Goal: Transaction & Acquisition: Purchase product/service

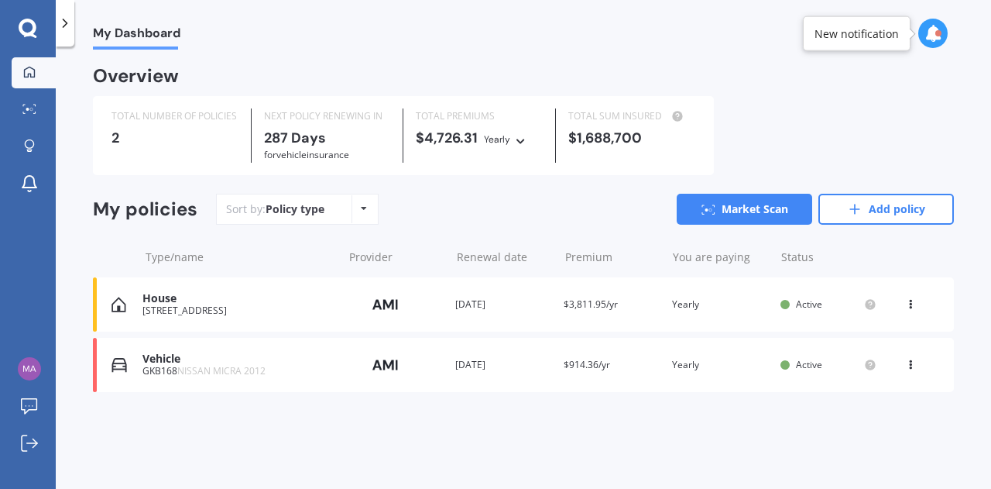
click at [361, 207] on icon at bounding box center [364, 208] width 6 height 9
click at [84, 242] on div "My Dashboard Overview TOTAL NUMBER OF POLICIES 2 NEXT POLICY RENEWING [DATE] fo…" at bounding box center [523, 271] width 935 height 442
drag, startPoint x: 990, startPoint y: 399, endPoint x: 846, endPoint y: 388, distance: 144.4
click at [846, 388] on div "My Dashboard Overview TOTAL NUMBER OF POLICIES 2 NEXT POLICY RENEWING [DATE] fo…" at bounding box center [523, 271] width 935 height 442
click at [905, 302] on icon at bounding box center [910, 301] width 11 height 9
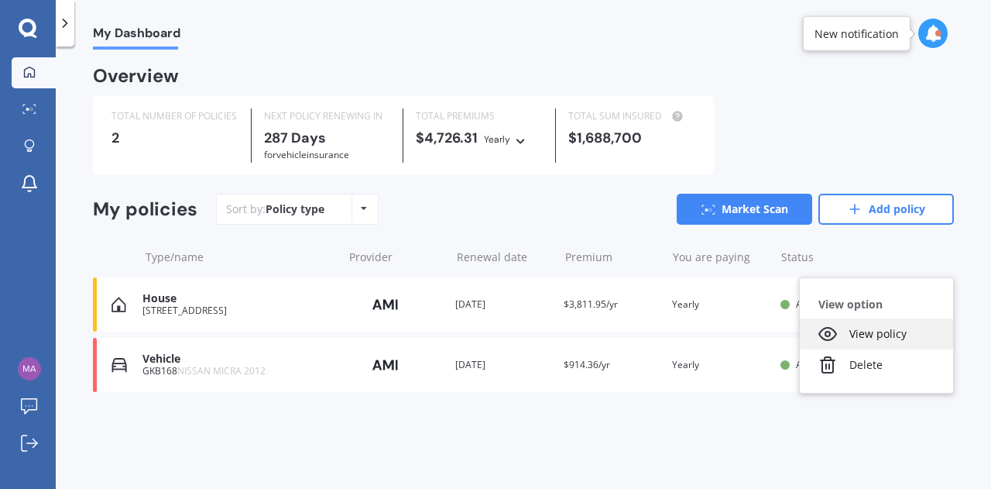
click at [874, 334] on div "View policy" at bounding box center [876, 333] width 153 height 31
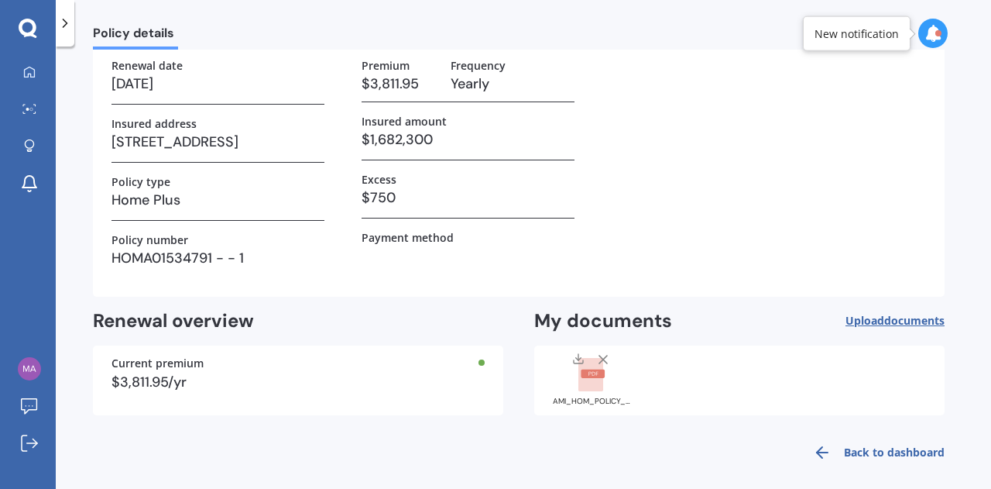
scroll to position [105, 0]
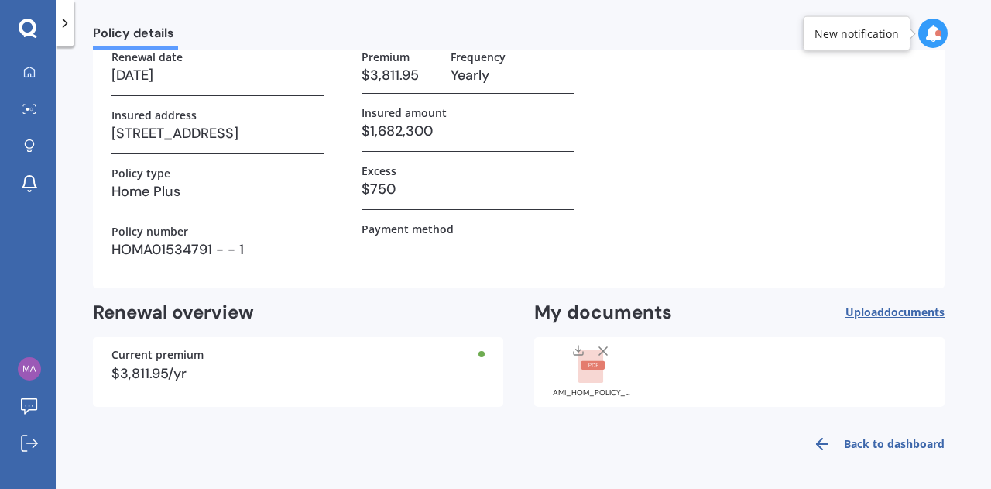
click at [872, 307] on span "Upload documents" at bounding box center [895, 312] width 99 height 12
click at [587, 368] on rect at bounding box center [593, 365] width 24 height 9
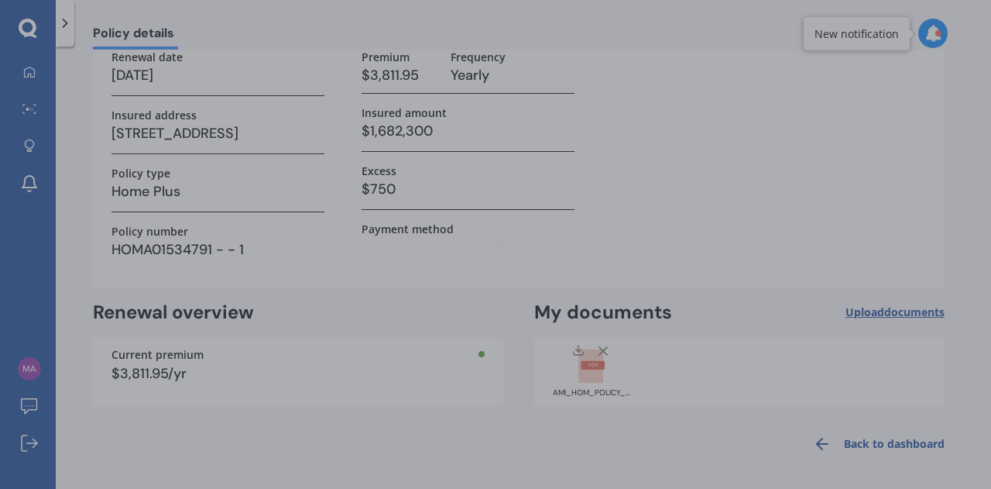
click at [587, 368] on div at bounding box center [495, 244] width 991 height 489
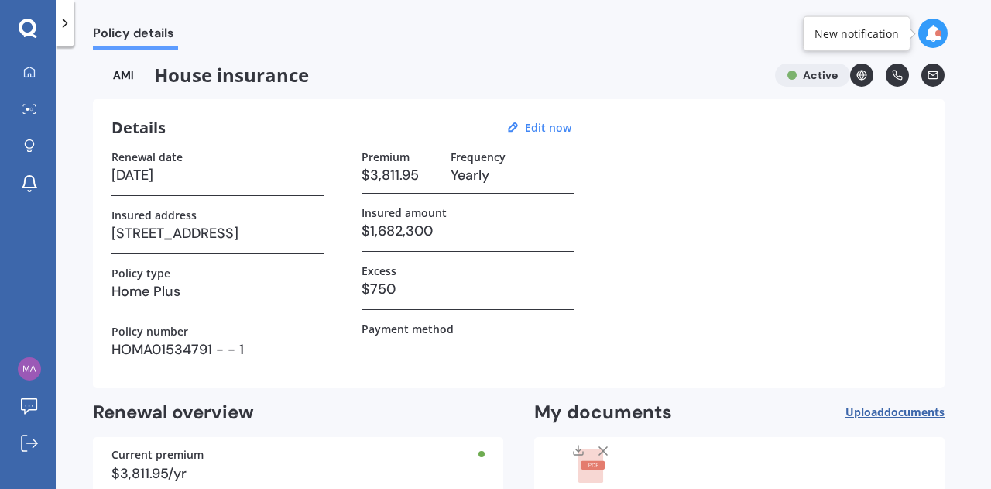
scroll to position [0, 0]
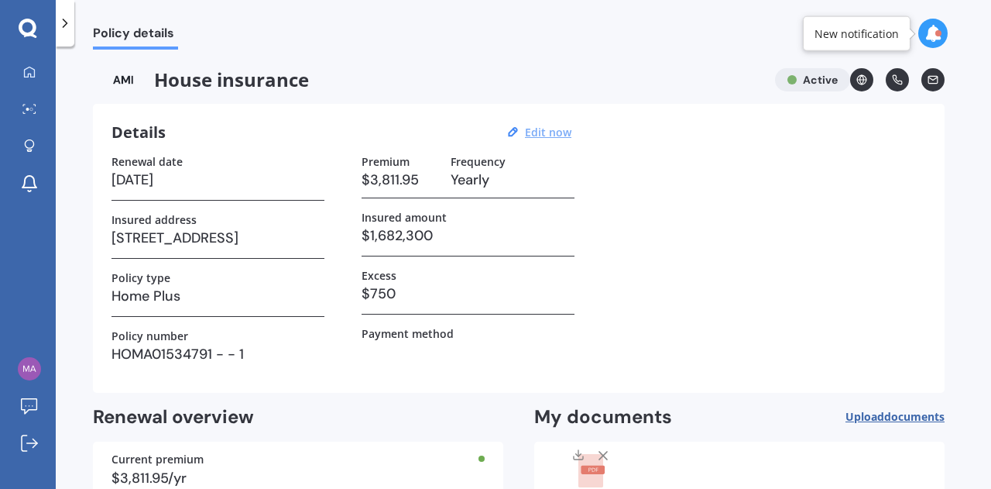
click at [547, 129] on u "Edit now" at bounding box center [548, 132] width 46 height 15
select select "01"
select select "10"
select select "2026"
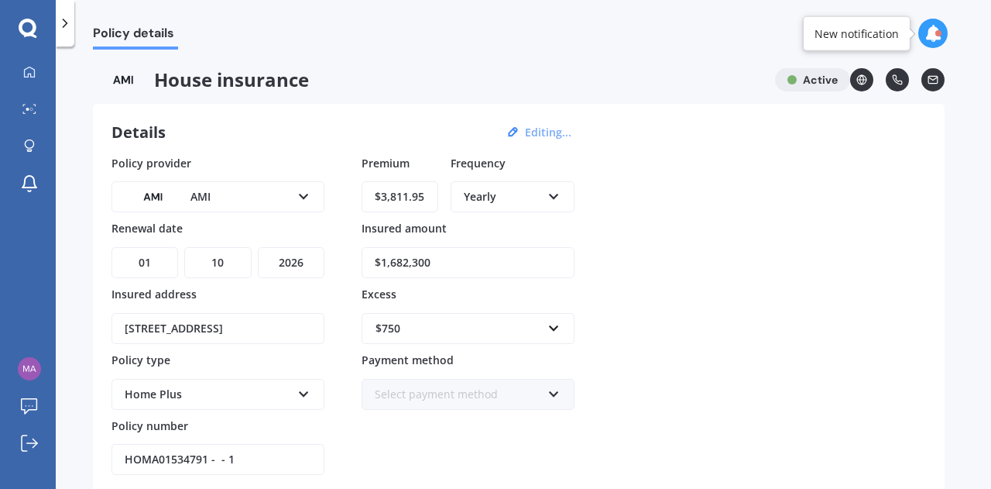
click at [61, 20] on icon at bounding box center [64, 22] width 15 height 15
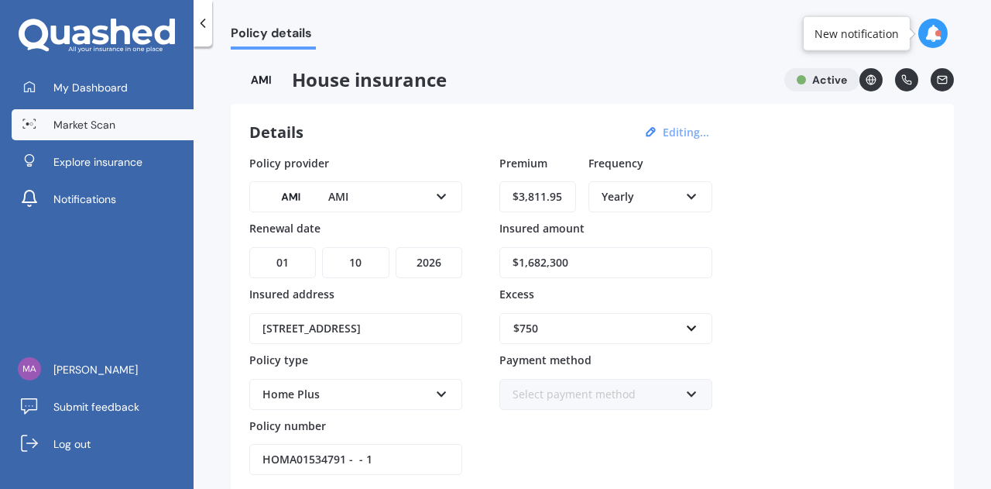
click at [65, 115] on link "Market Scan" at bounding box center [103, 124] width 182 height 31
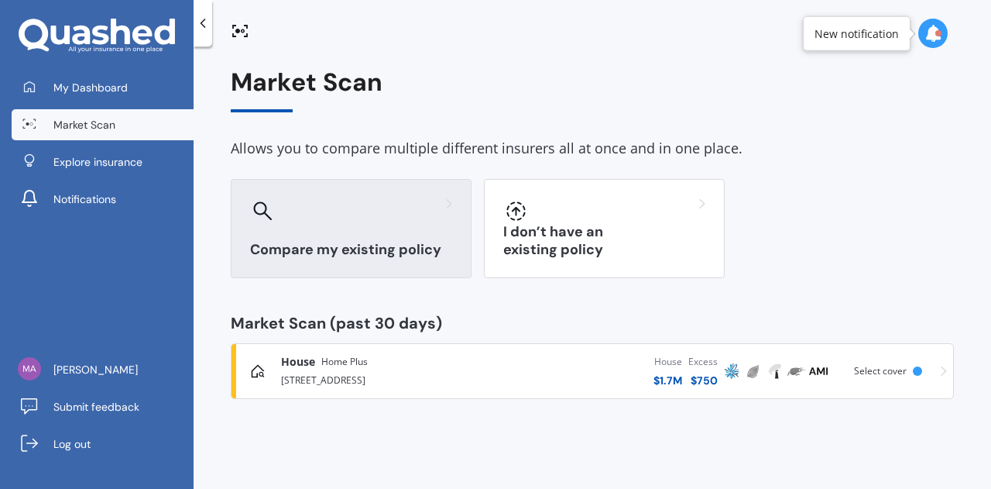
click at [388, 246] on h3 "Compare my existing policy" at bounding box center [351, 250] width 202 height 18
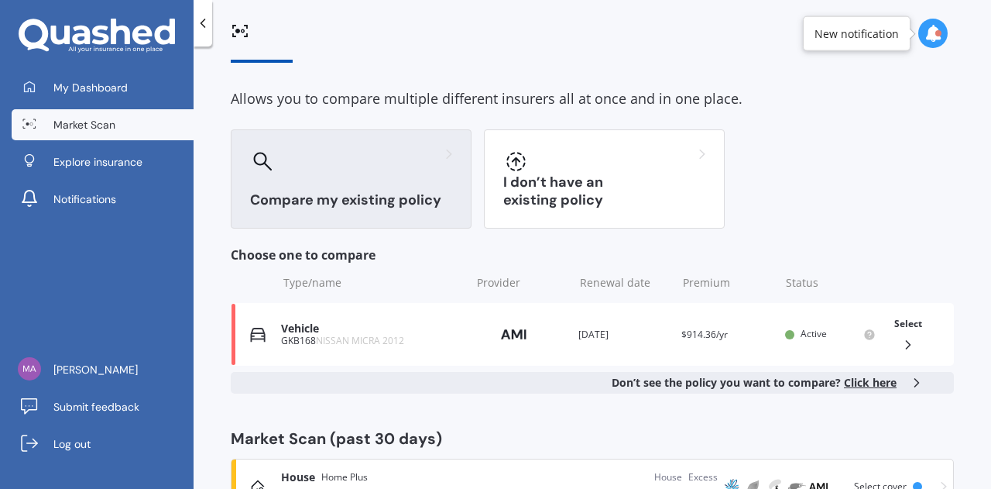
scroll to position [108, 0]
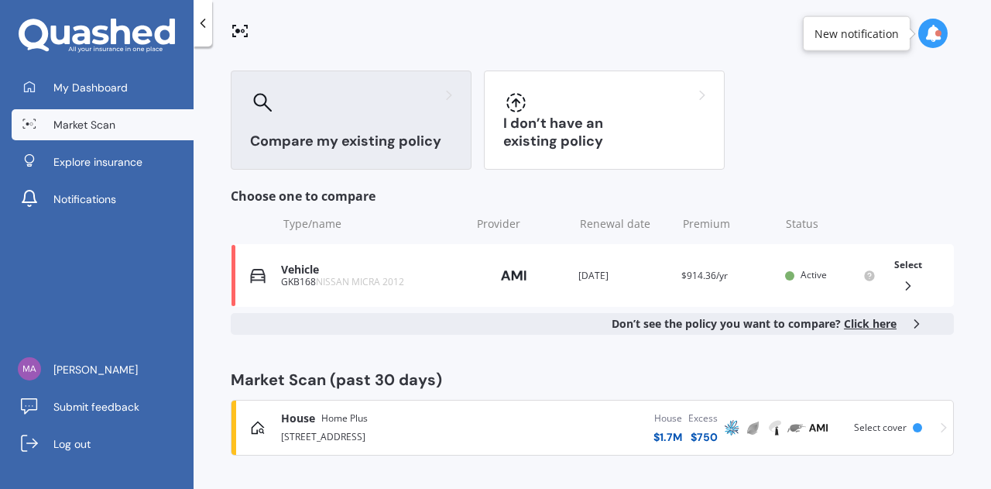
click at [324, 414] on span "Home Plus" at bounding box center [344, 417] width 46 height 15
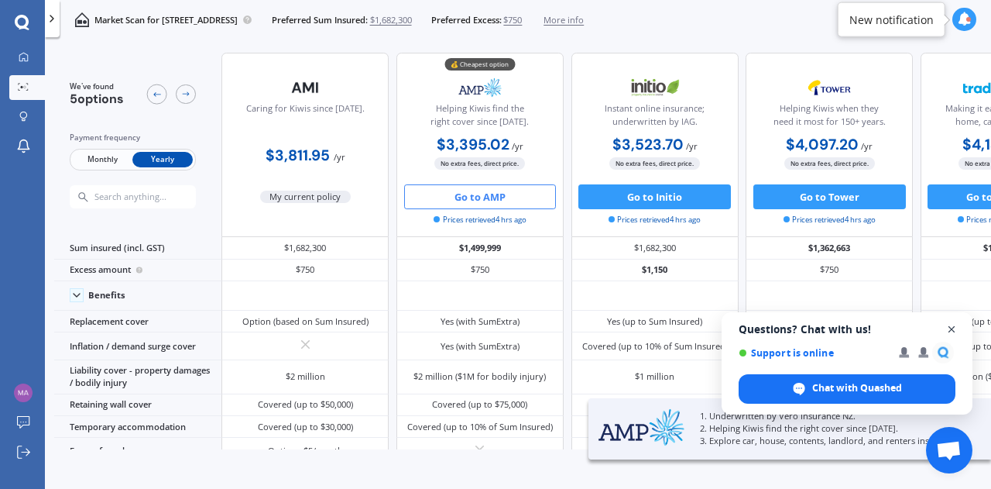
click at [954, 326] on span "Close chat" at bounding box center [951, 329] width 19 height 19
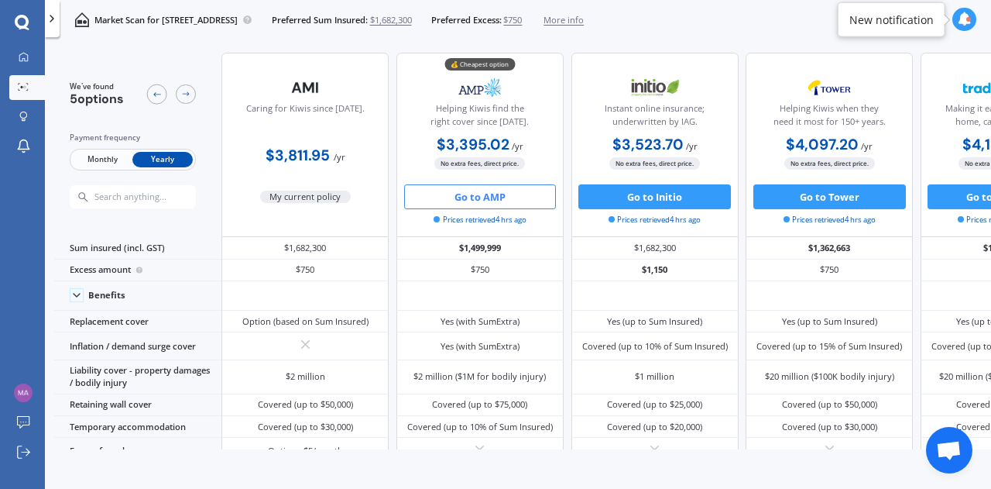
click at [483, 193] on button "Go to AMP" at bounding box center [480, 196] width 153 height 25
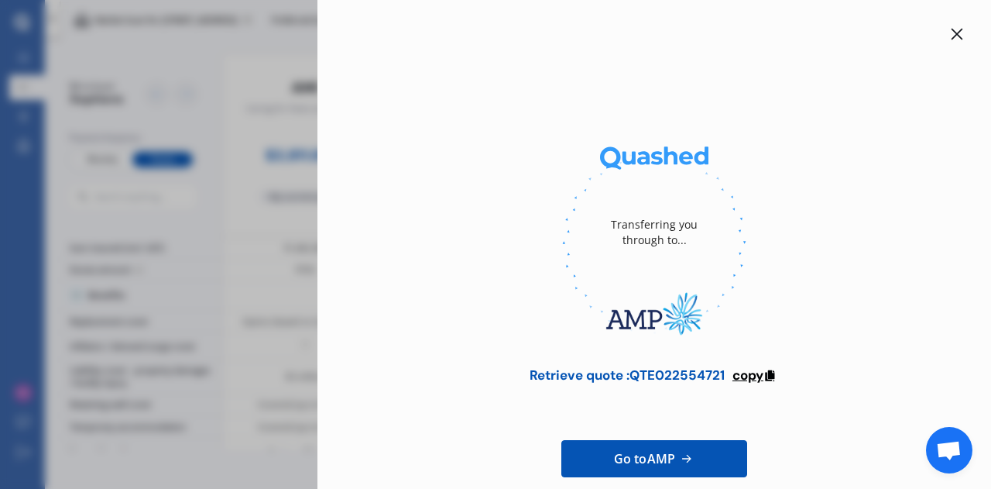
click at [745, 370] on span "copy" at bounding box center [747, 374] width 31 height 17
